Goal: Transaction & Acquisition: Subscribe to service/newsletter

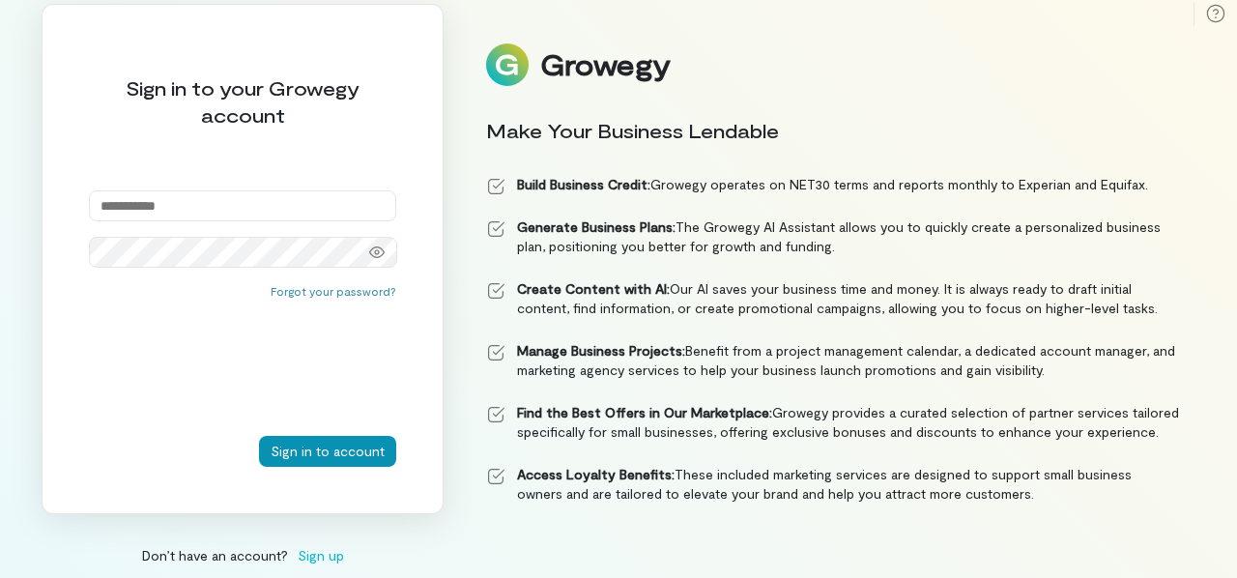
scroll to position [15, 0]
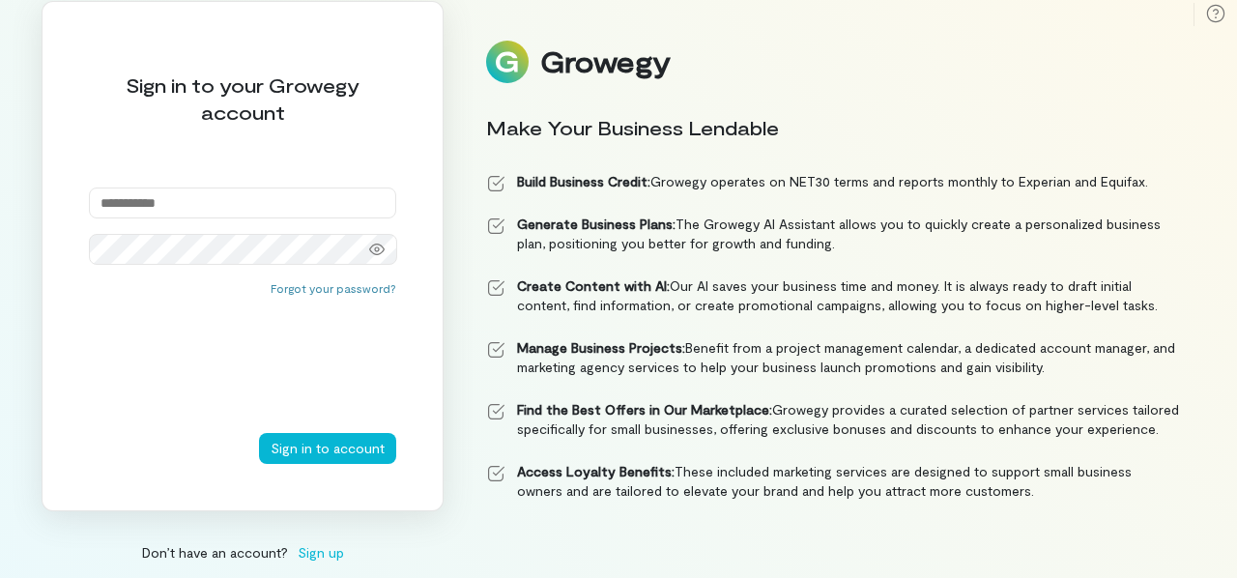
click at [325, 556] on span "Sign up" at bounding box center [321, 552] width 46 height 20
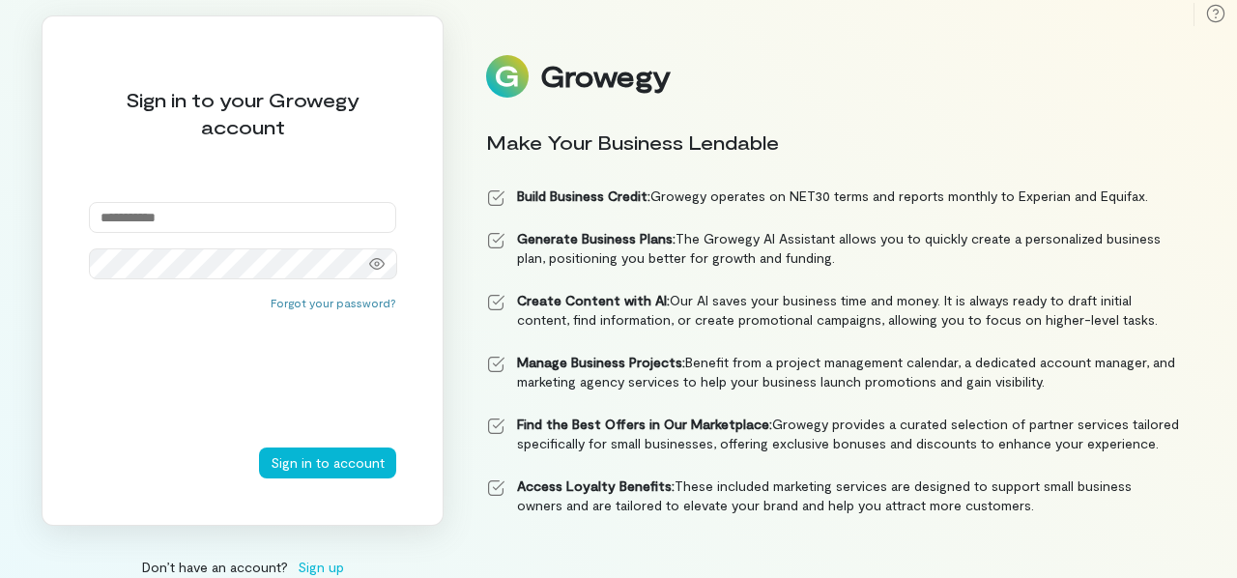
click at [1049, 40] on div "Growegy Make Your Business Lendable Build Business Credit: Growegy operates on …" at bounding box center [833, 297] width 725 height 514
